Goal: Task Accomplishment & Management: Manage account settings

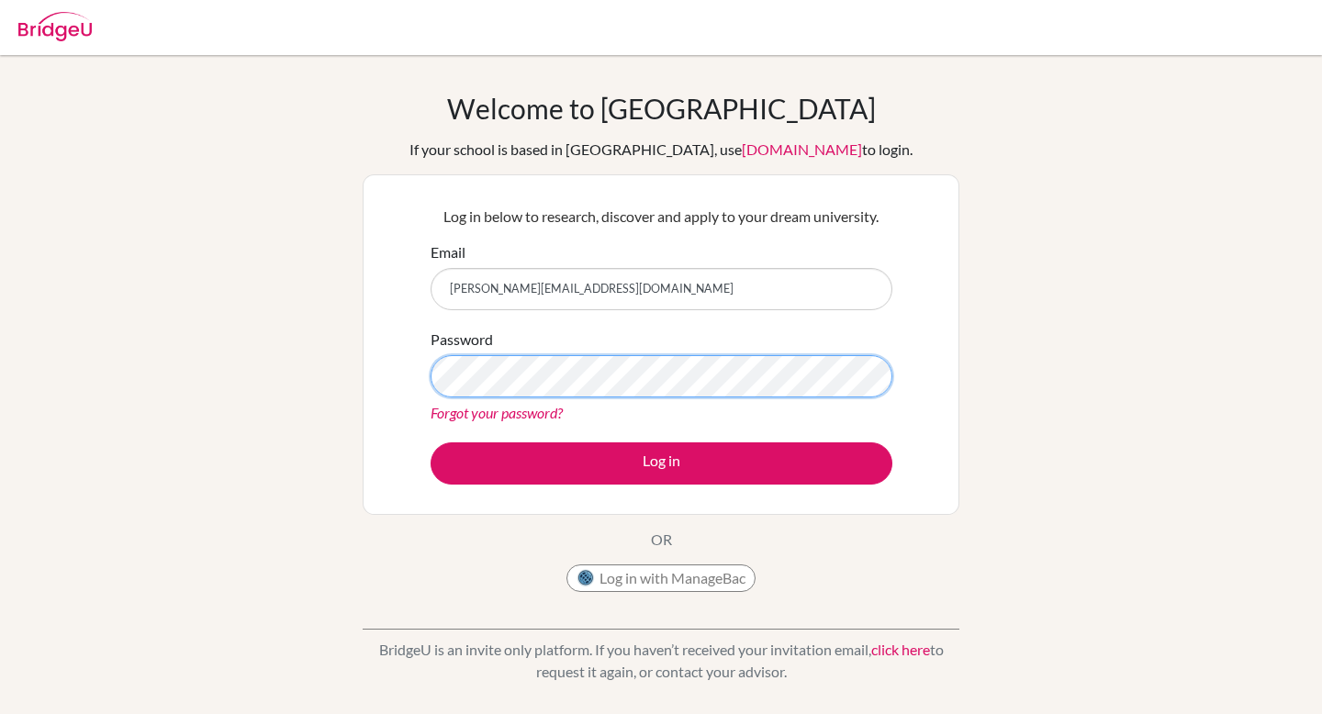
click at [431, 443] on button "Log in" at bounding box center [662, 464] width 462 height 42
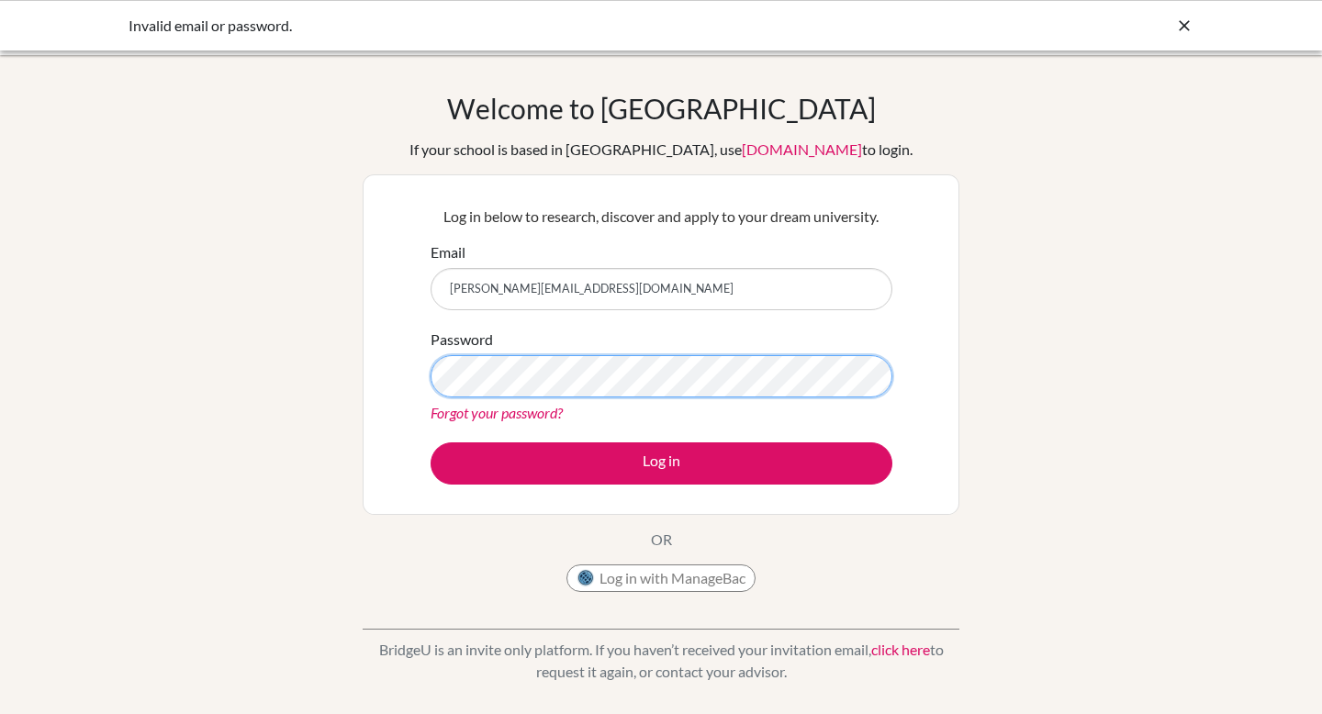
click at [431, 443] on button "Log in" at bounding box center [662, 464] width 462 height 42
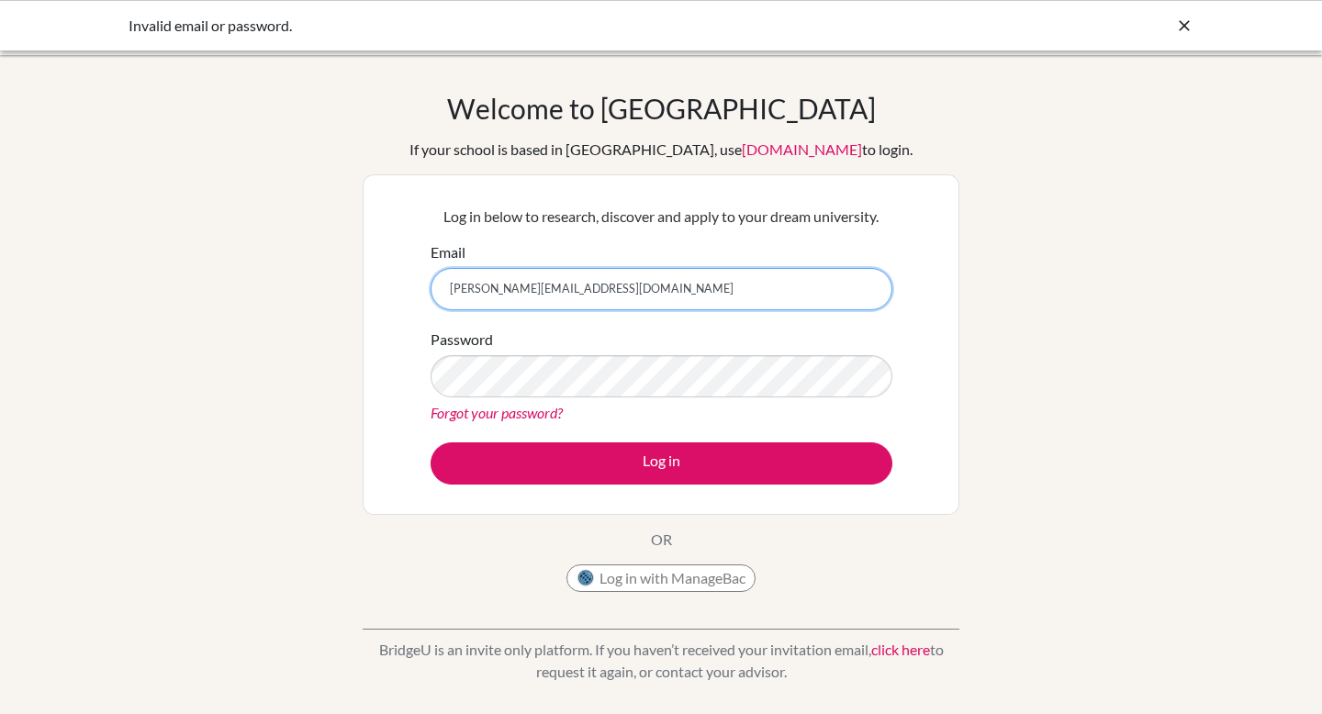
click at [613, 285] on input "[PERSON_NAME][EMAIL_ADDRESS][DOMAIN_NAME]" at bounding box center [662, 289] width 462 height 42
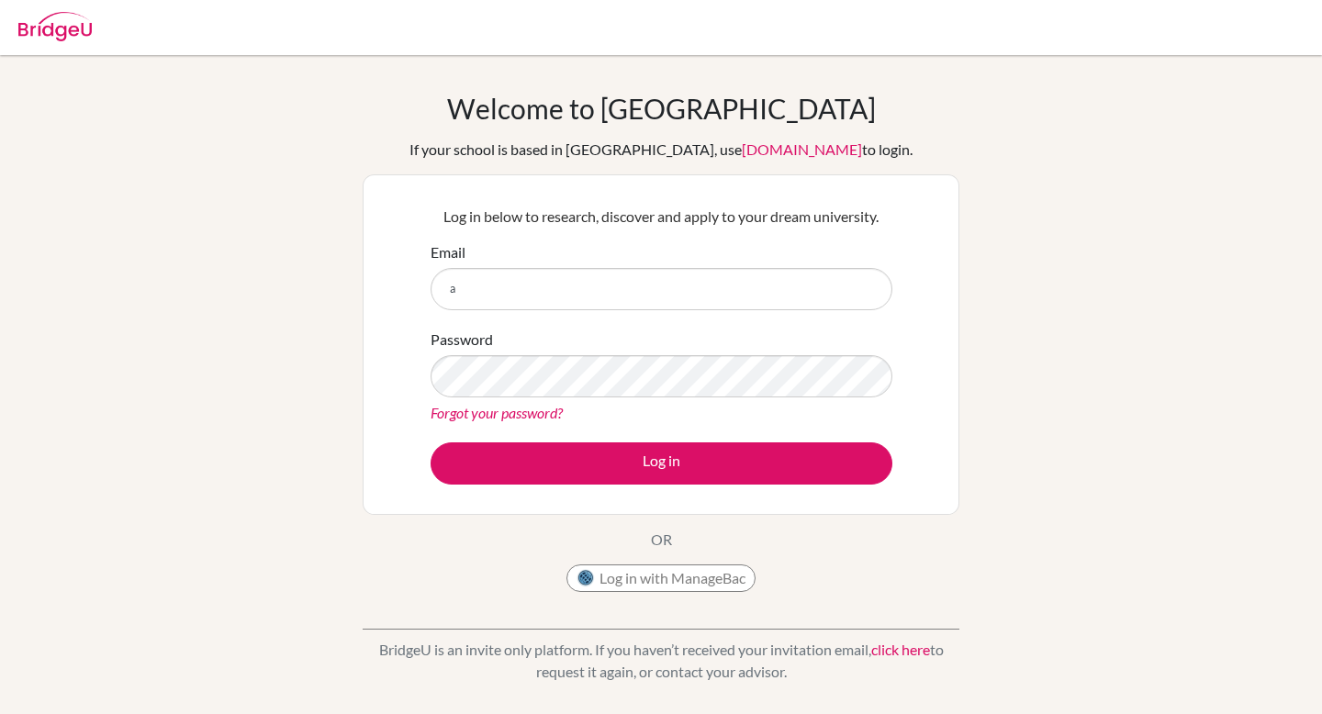
type input "[PERSON_NAME][EMAIL_ADDRESS][DOMAIN_NAME]"
click at [505, 420] on link "Forgot your password?" at bounding box center [497, 412] width 132 height 17
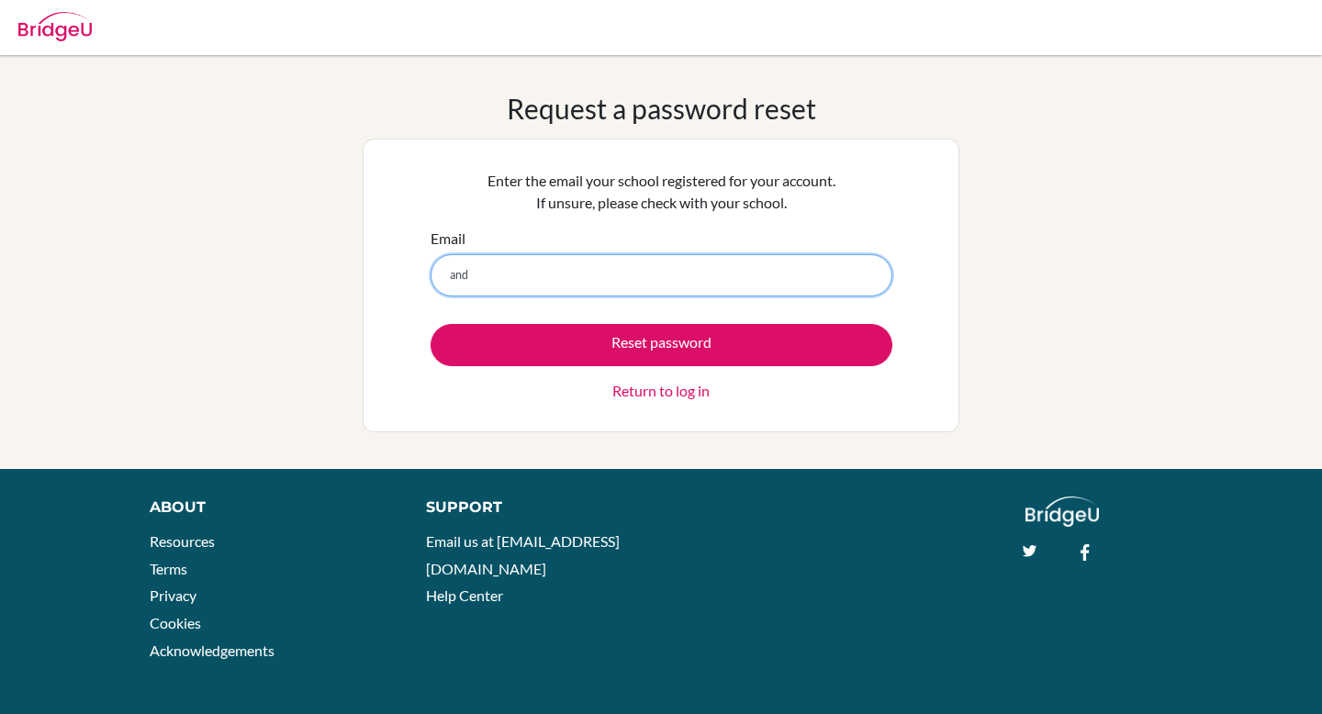
type input "andrew.kong@isaruba.com"
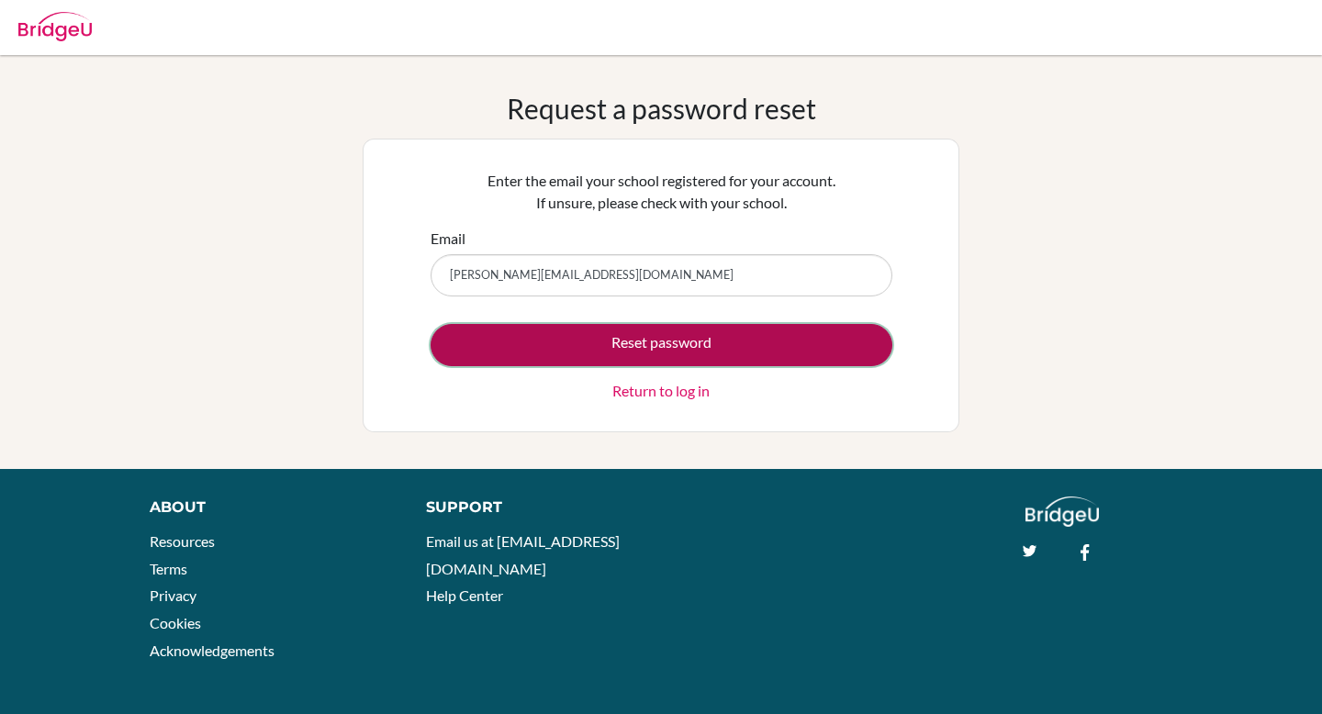
click at [569, 351] on button "Reset password" at bounding box center [662, 345] width 462 height 42
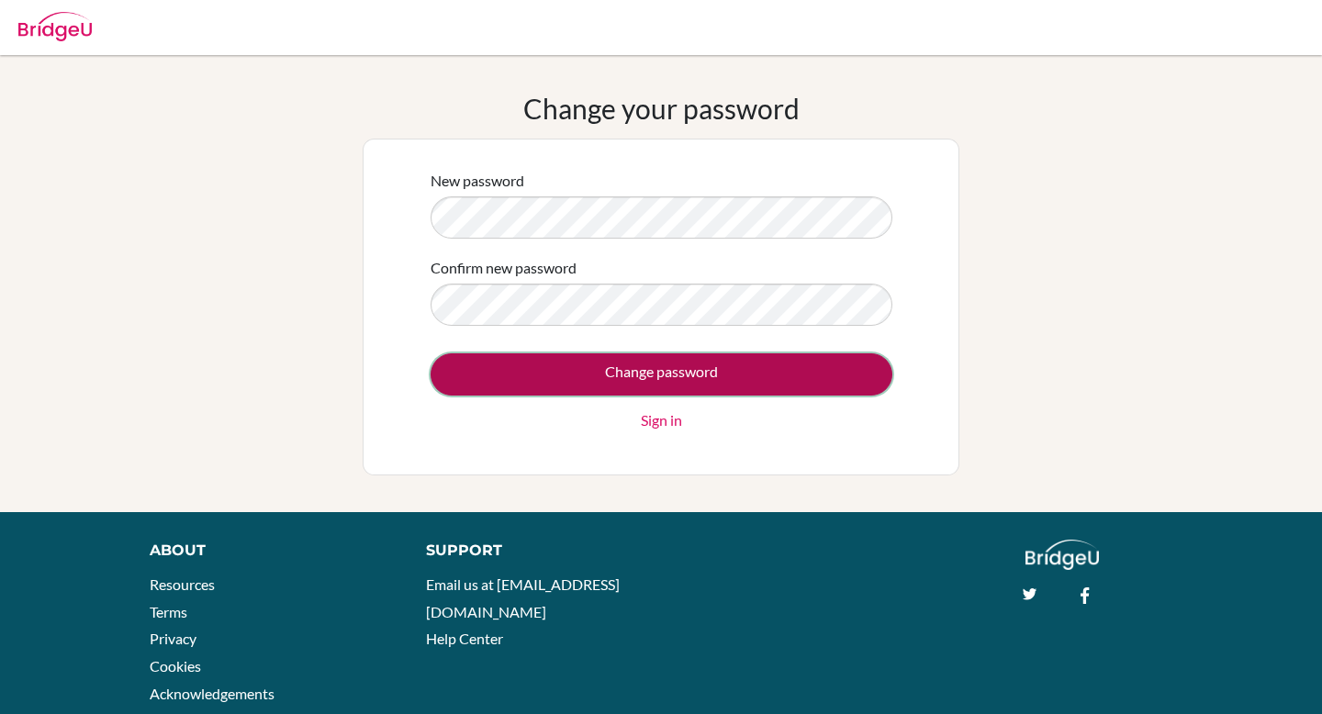
click at [554, 365] on input "Change password" at bounding box center [662, 375] width 462 height 42
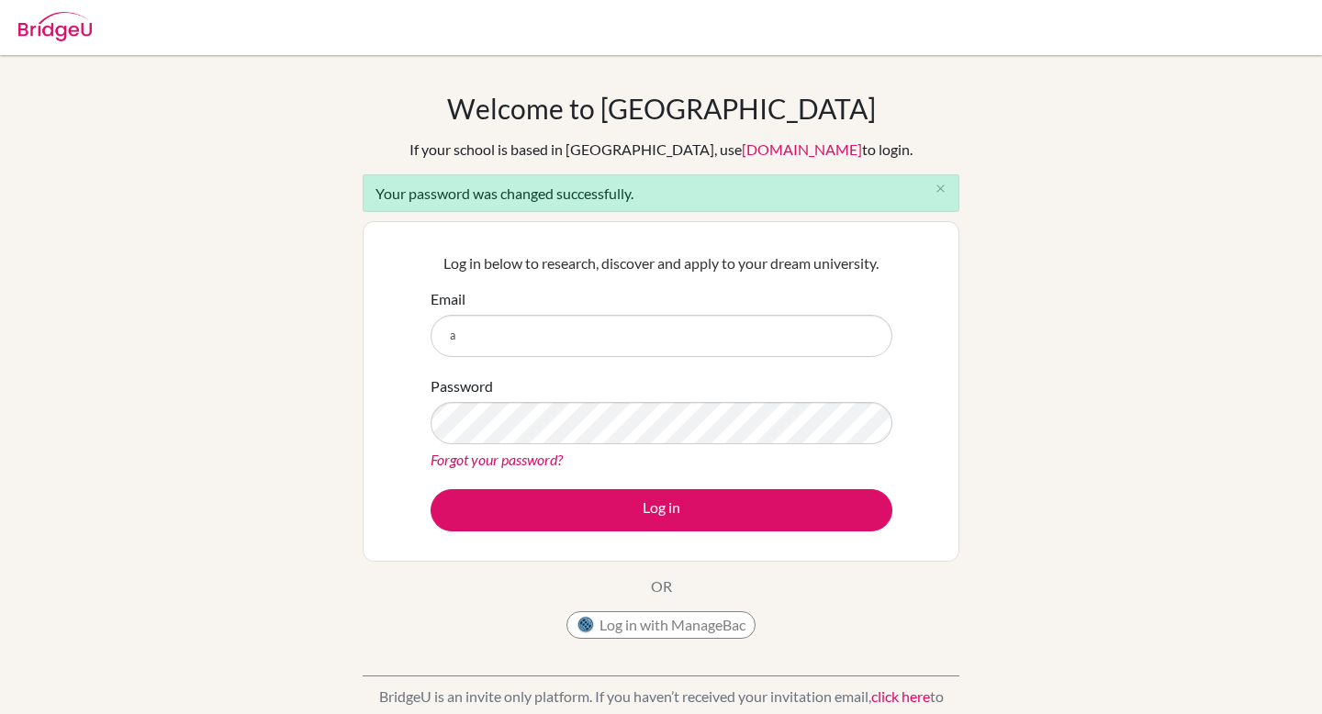
type input "[PERSON_NAME][EMAIL_ADDRESS][DOMAIN_NAME]"
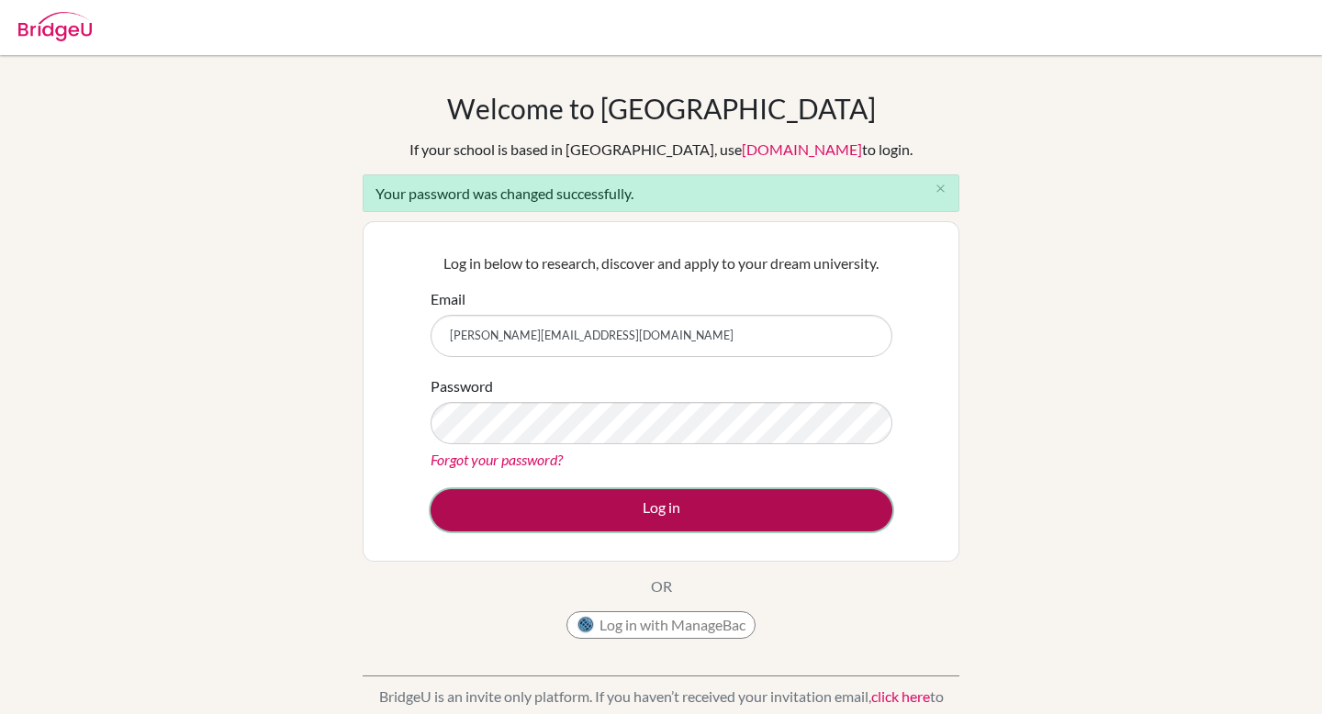
click at [569, 507] on button "Log in" at bounding box center [662, 510] width 462 height 42
